Goal: Task Accomplishment & Management: Manage account settings

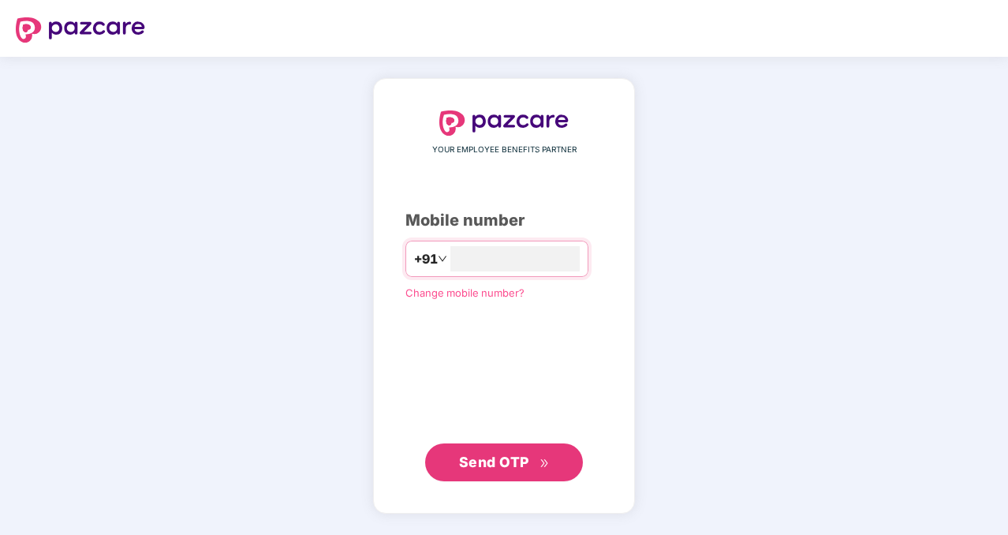
type input "**********"
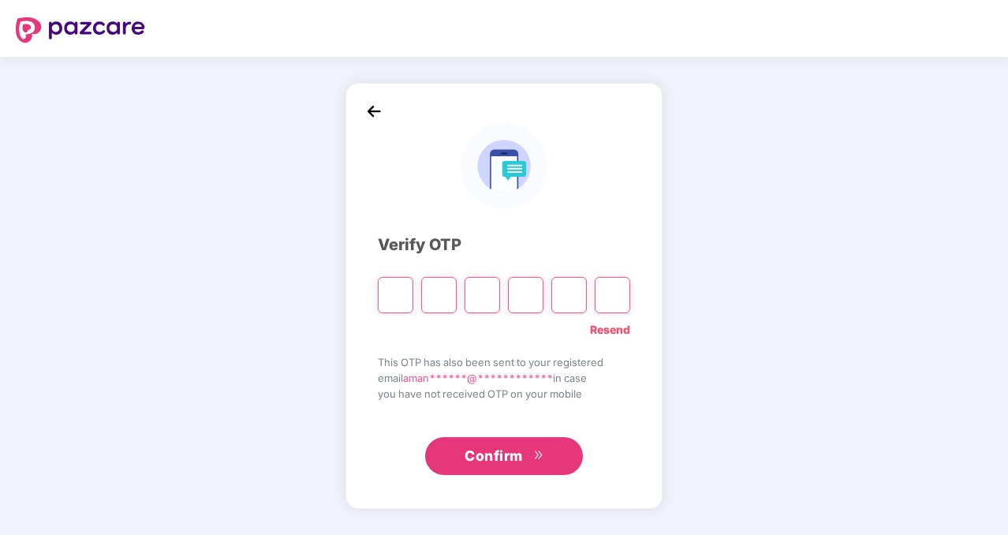
type input "*"
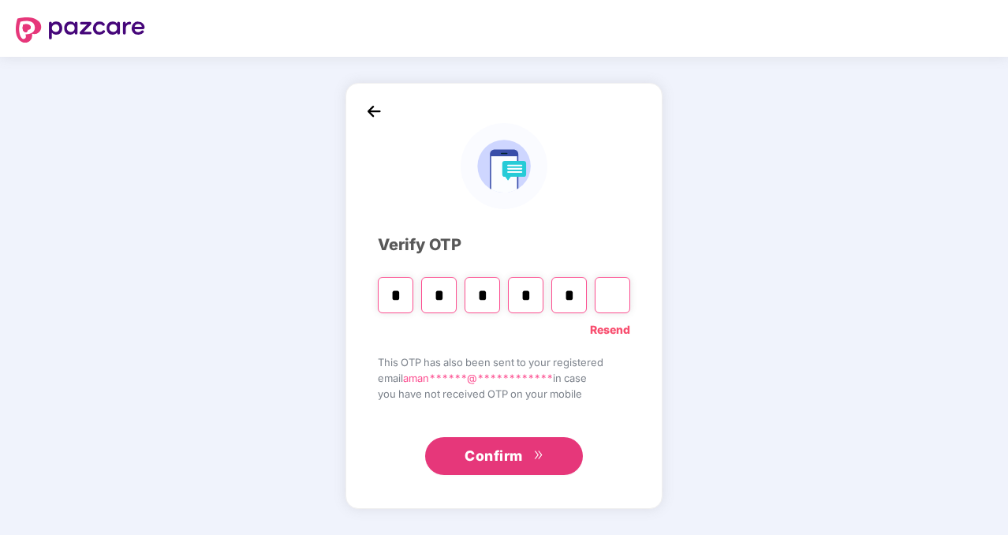
type input "*"
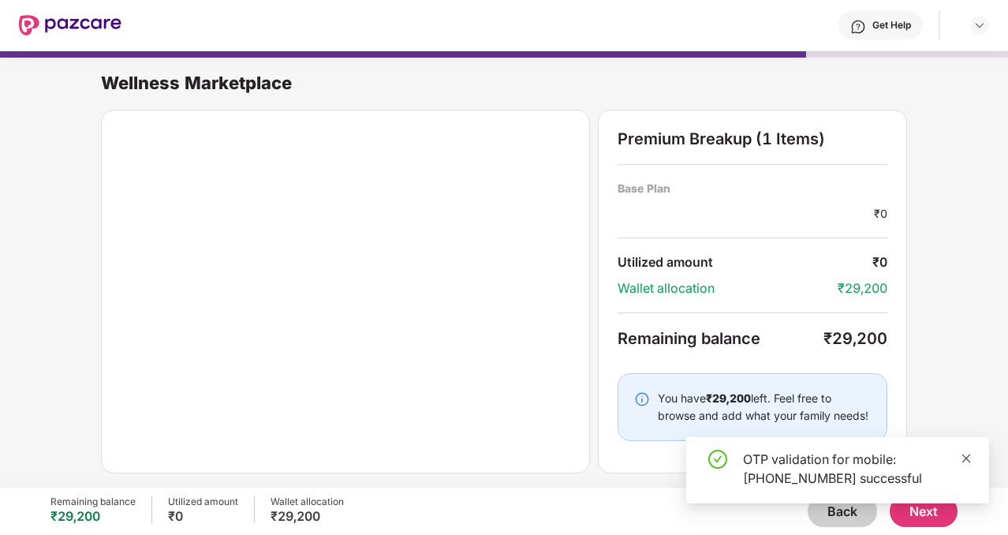
click at [964, 454] on icon "close" at bounding box center [966, 458] width 11 height 11
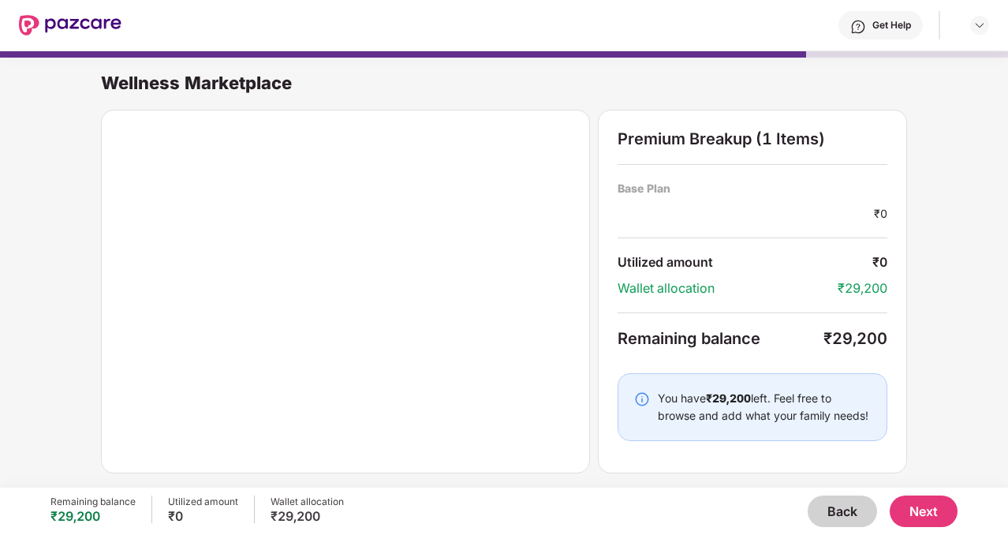
scroll to position [1, 0]
click at [927, 517] on button "Next" at bounding box center [924, 511] width 68 height 32
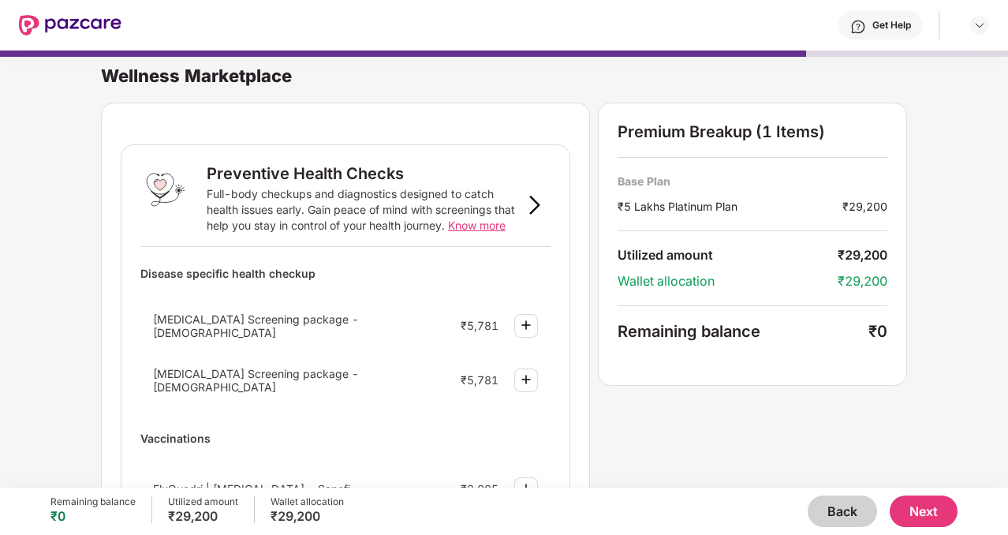
scroll to position [0, 0]
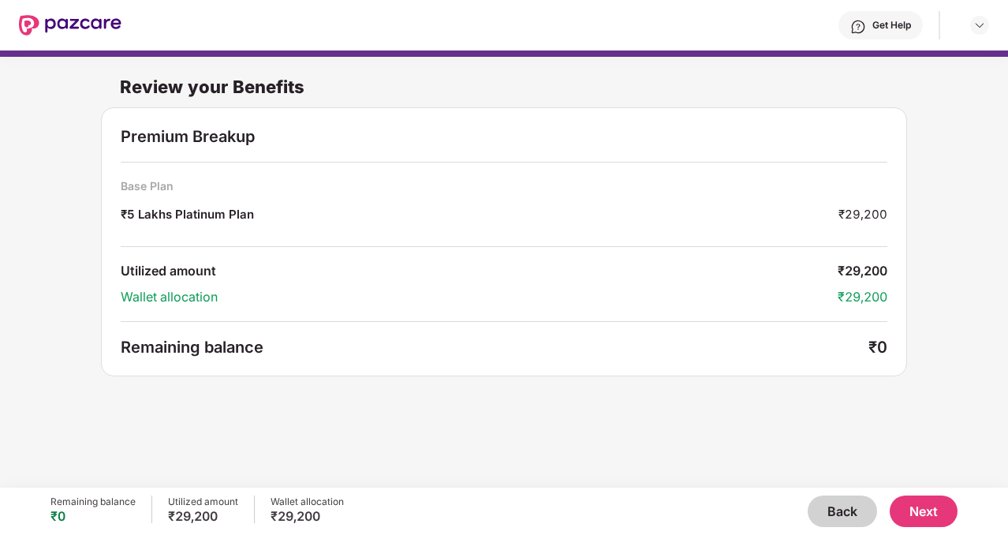
click at [914, 513] on button "Next" at bounding box center [924, 511] width 68 height 32
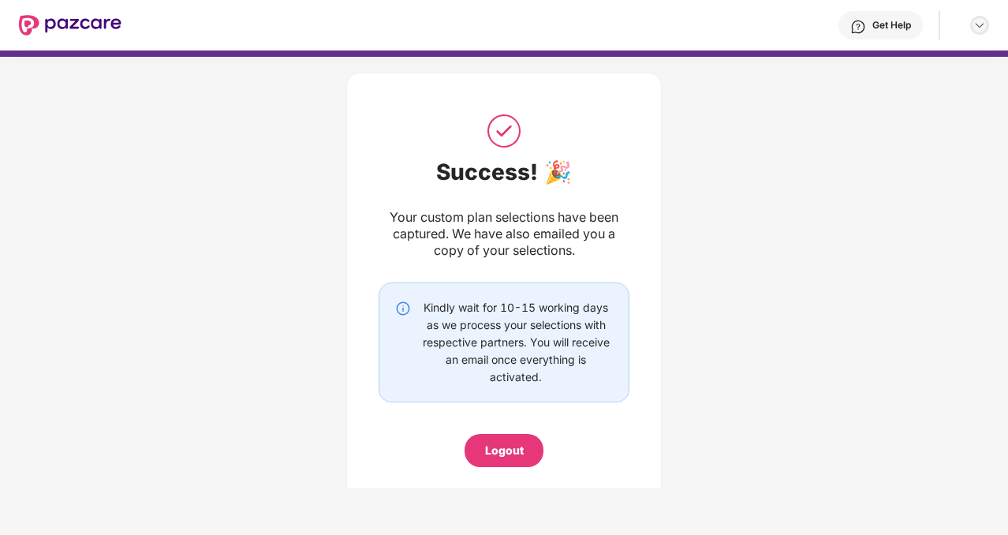
click at [979, 21] on img at bounding box center [979, 25] width 13 height 13
click at [53, 21] on img at bounding box center [70, 25] width 103 height 21
click at [74, 21] on img at bounding box center [70, 25] width 103 height 21
click at [532, 293] on div "Kindly wait for 10-15 working days as we process your selections with respectiv…" at bounding box center [504, 342] width 251 height 120
click at [882, 21] on div "Get Help" at bounding box center [891, 25] width 39 height 13
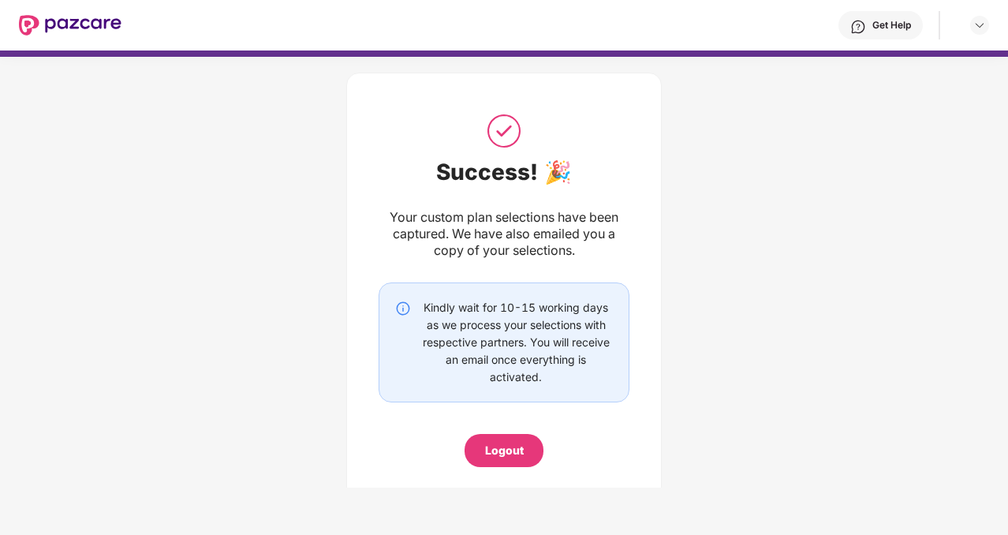
click at [453, 171] on div "Success! 🎉" at bounding box center [504, 172] width 251 height 27
click at [83, 26] on img at bounding box center [70, 25] width 103 height 21
click at [14, 24] on header "Get Help" at bounding box center [504, 25] width 1008 height 50
click at [490, 457] on div "Logout" at bounding box center [504, 450] width 39 height 17
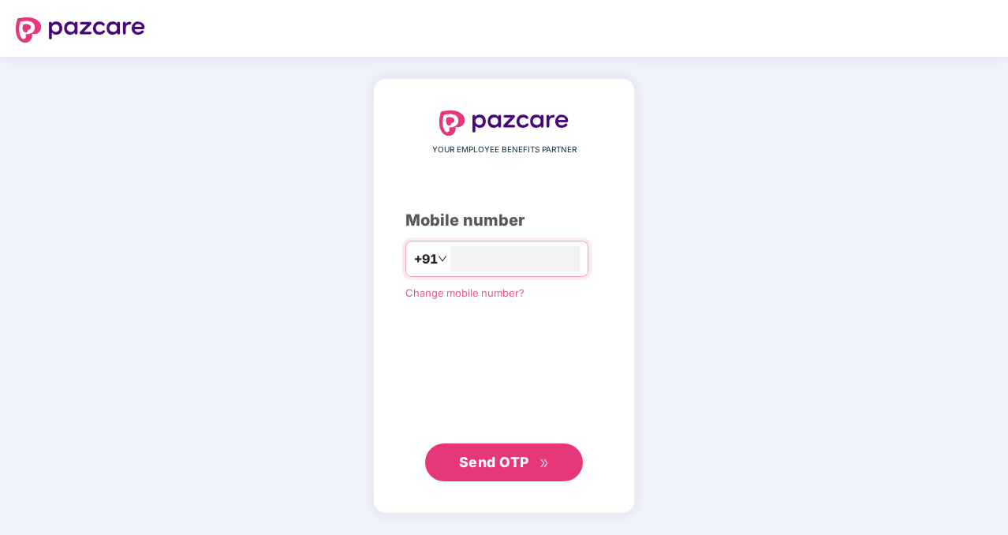
type input "**********"
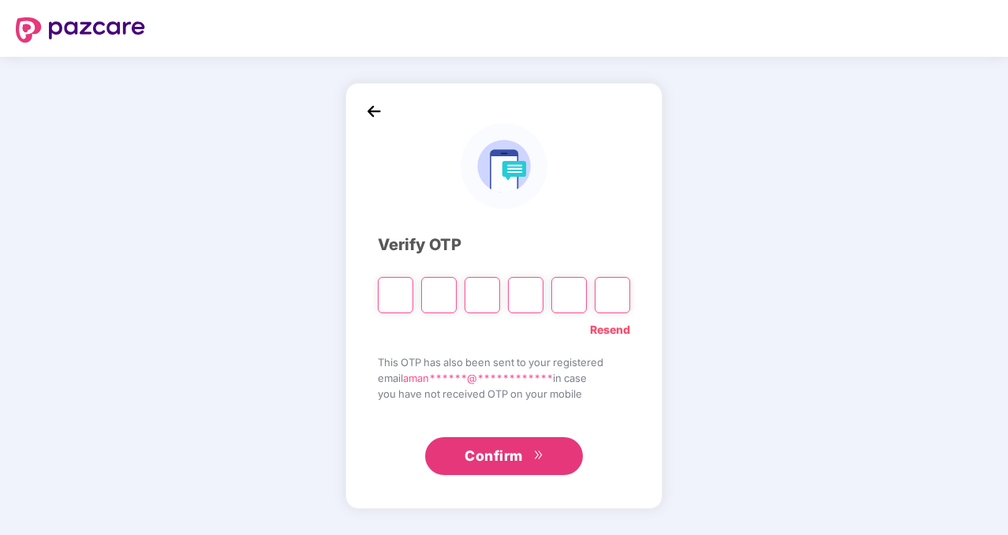
type input "*"
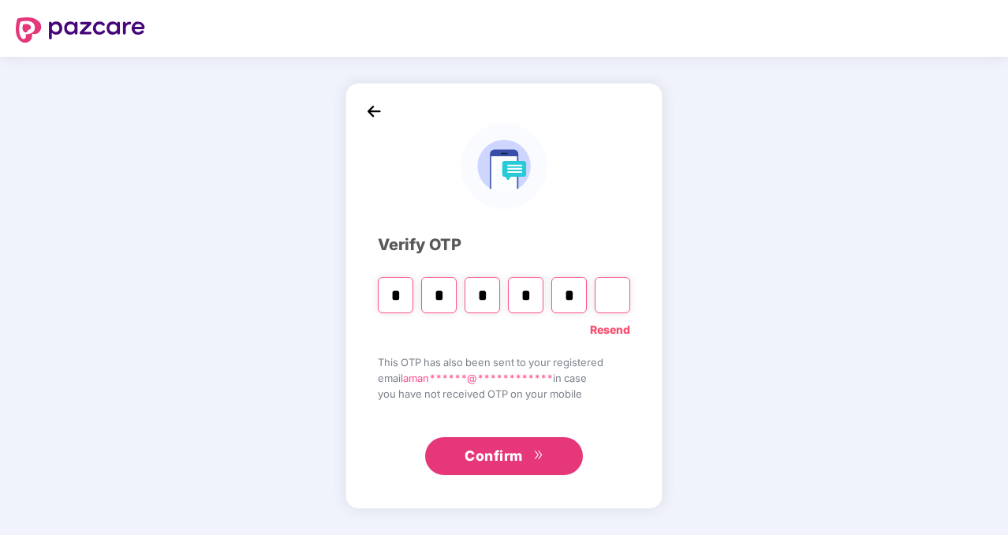
type input "*"
